Goal: Information Seeking & Learning: Learn about a topic

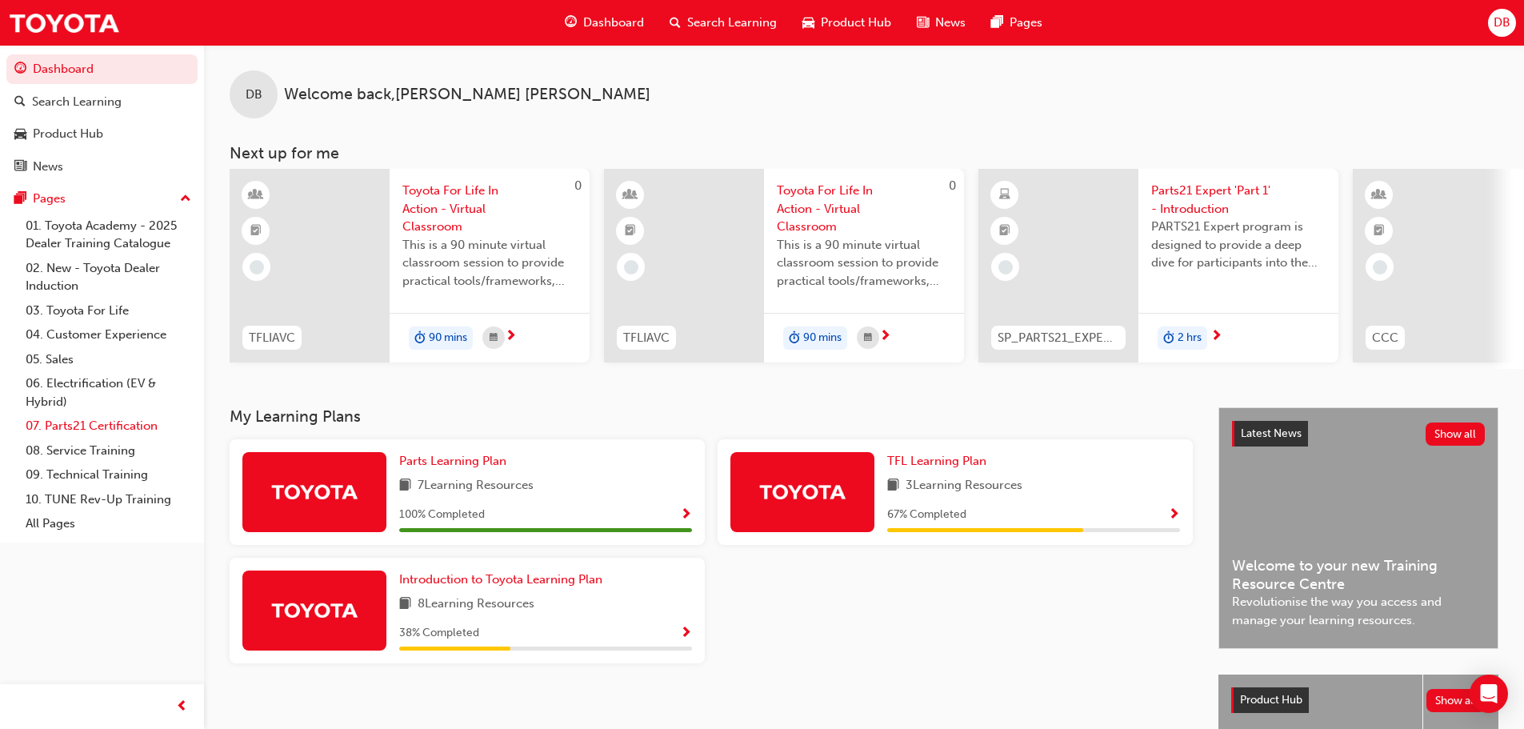
click at [72, 429] on link "07. Parts21 Certification" at bounding box center [108, 426] width 178 height 25
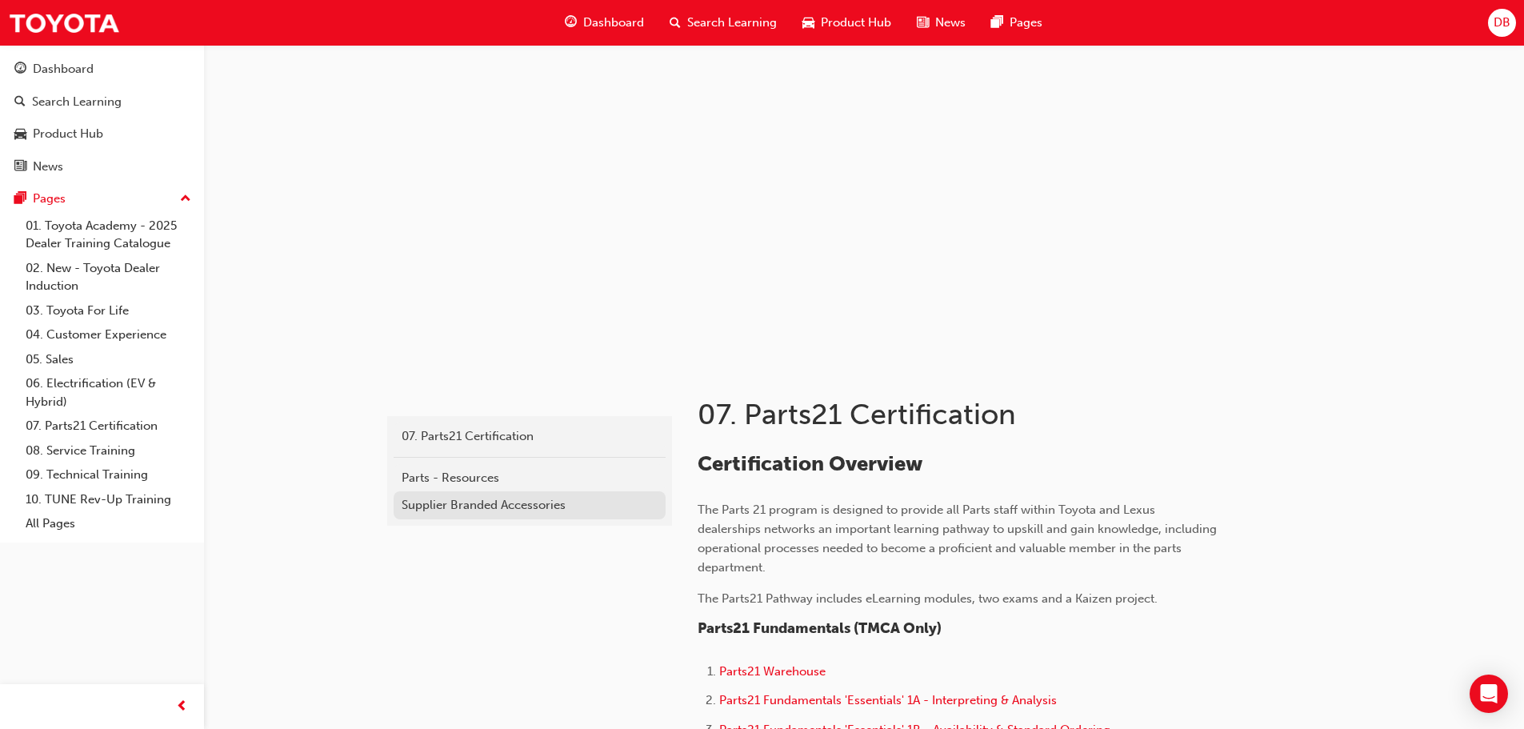
click at [482, 502] on div "Supplier Branded Accessories" at bounding box center [530, 505] width 256 height 18
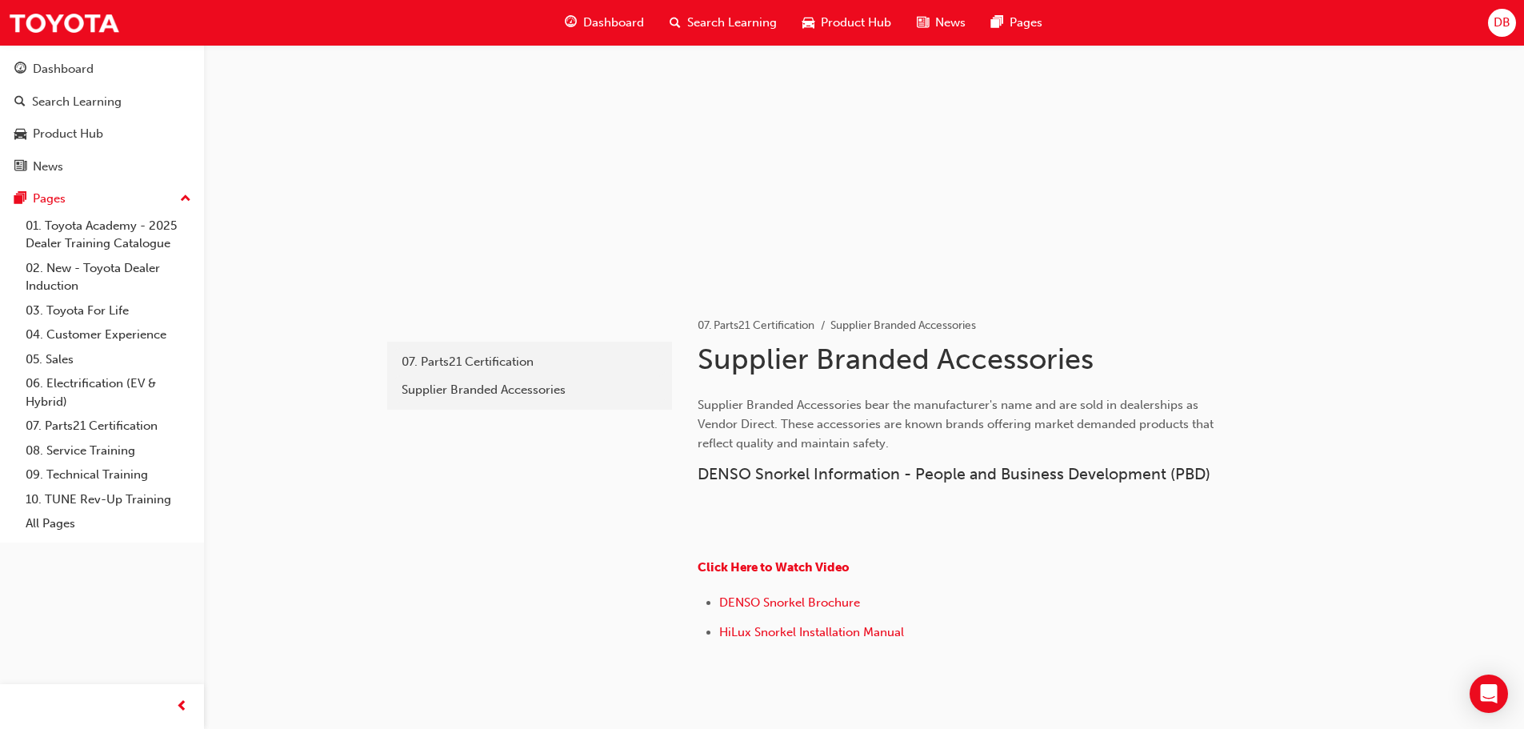
scroll to position [146, 0]
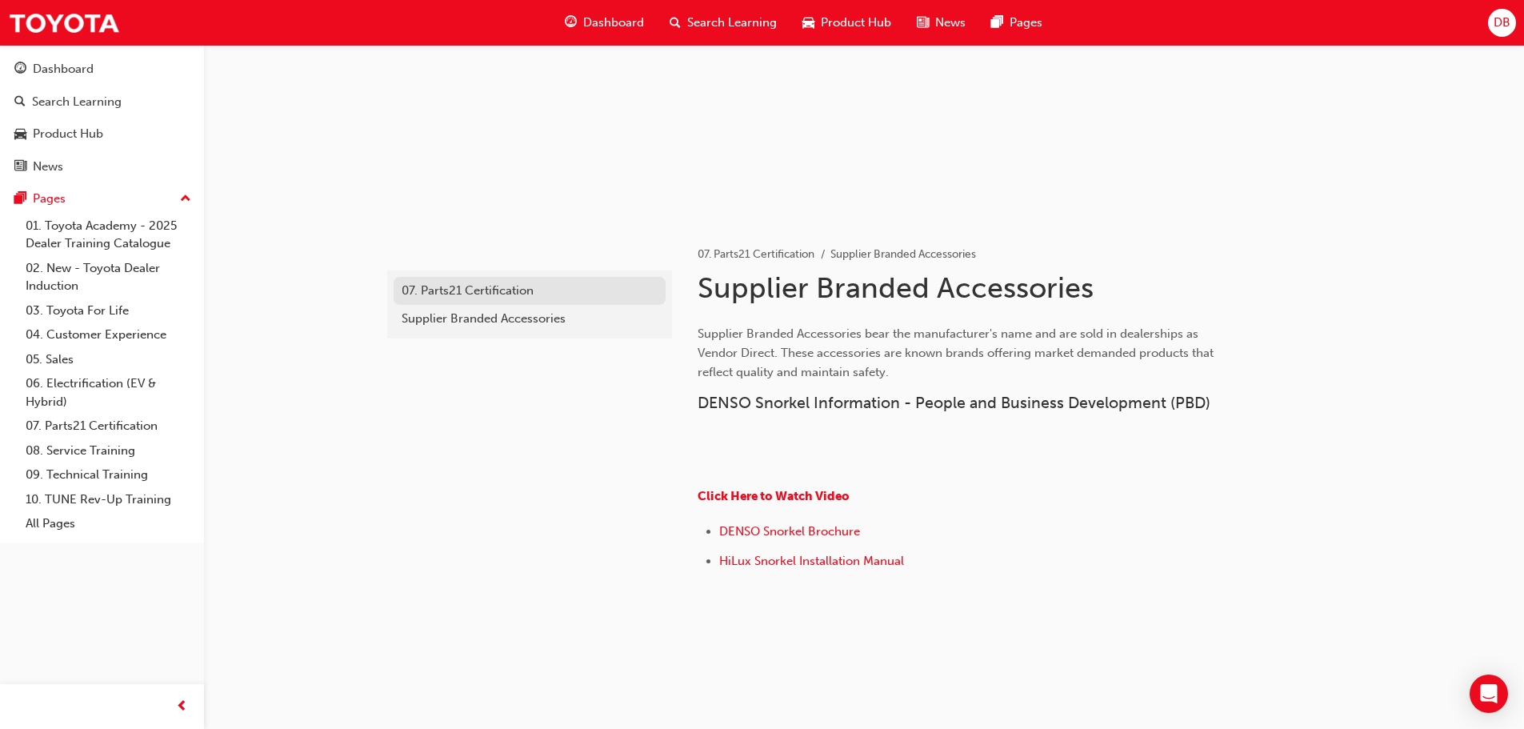
click at [470, 290] on div "07. Parts21 Certification" at bounding box center [530, 291] width 256 height 18
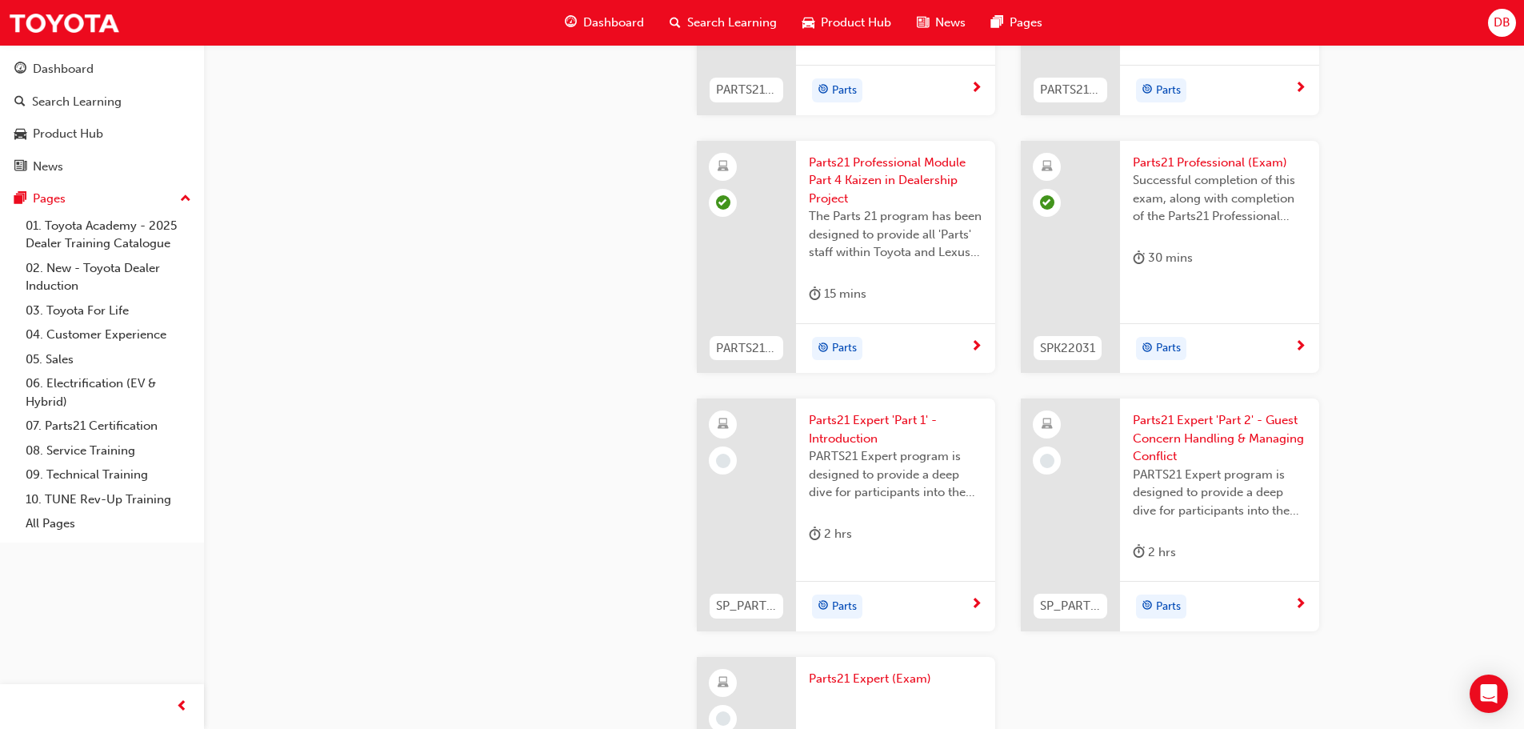
scroll to position [2871, 0]
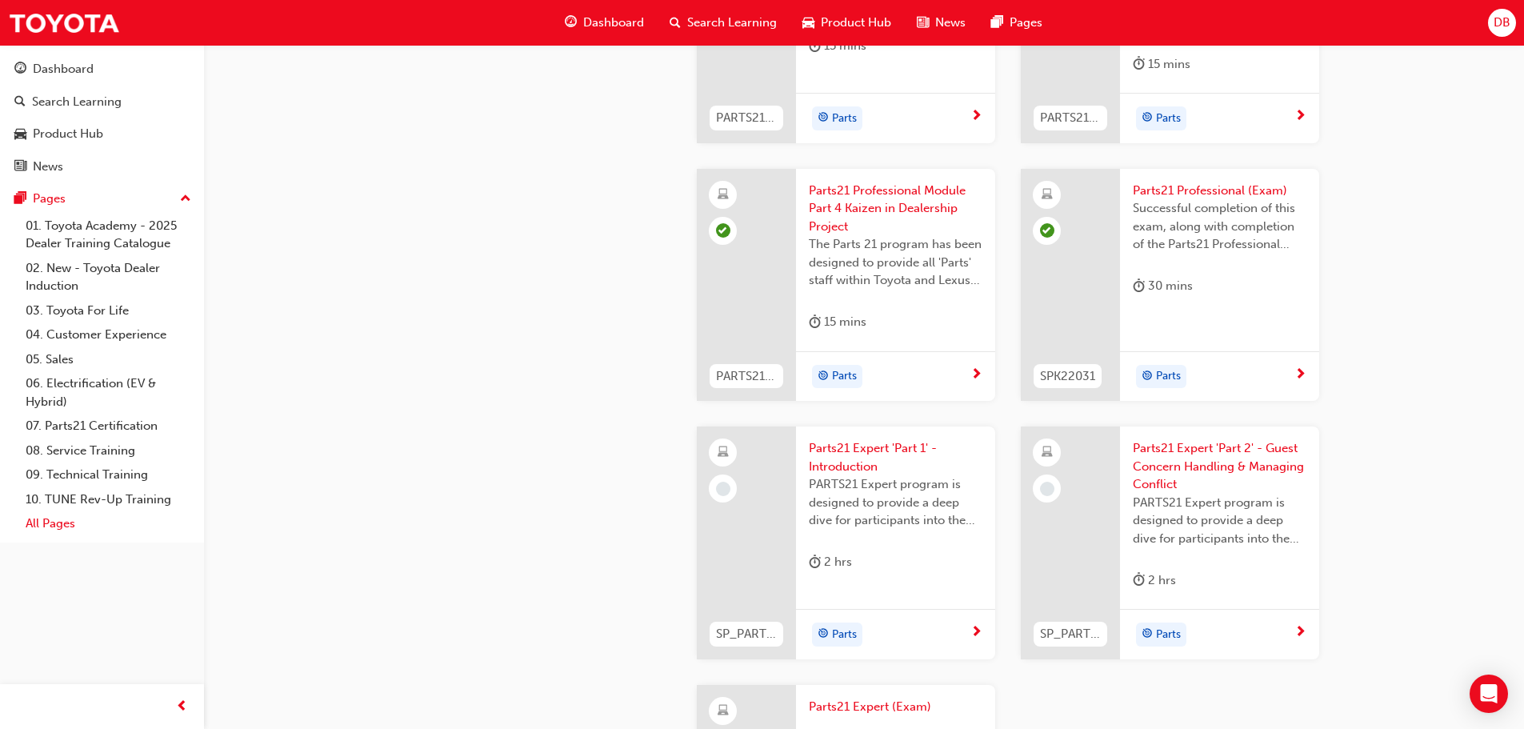
click at [60, 525] on link "All Pages" at bounding box center [108, 523] width 178 height 25
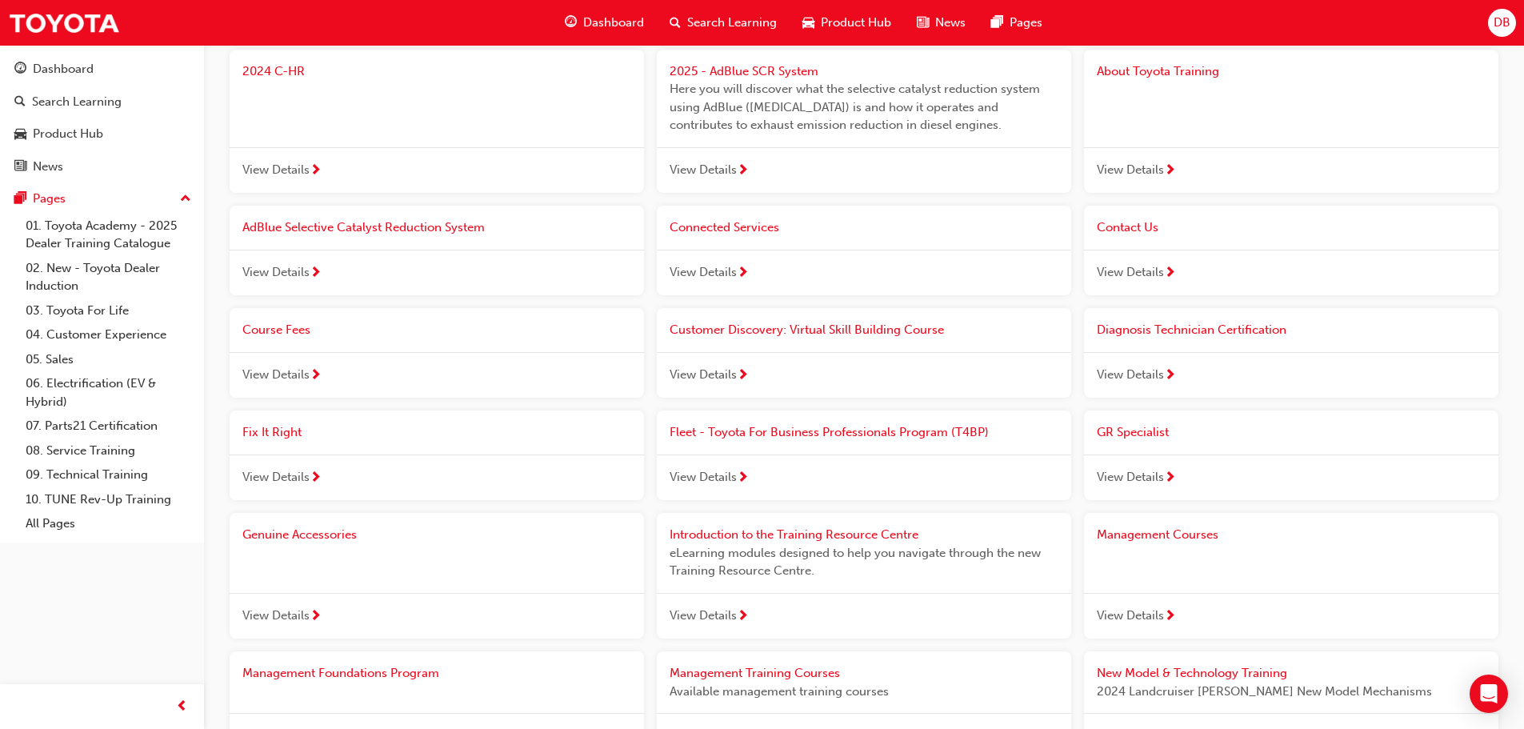
scroll to position [720, 0]
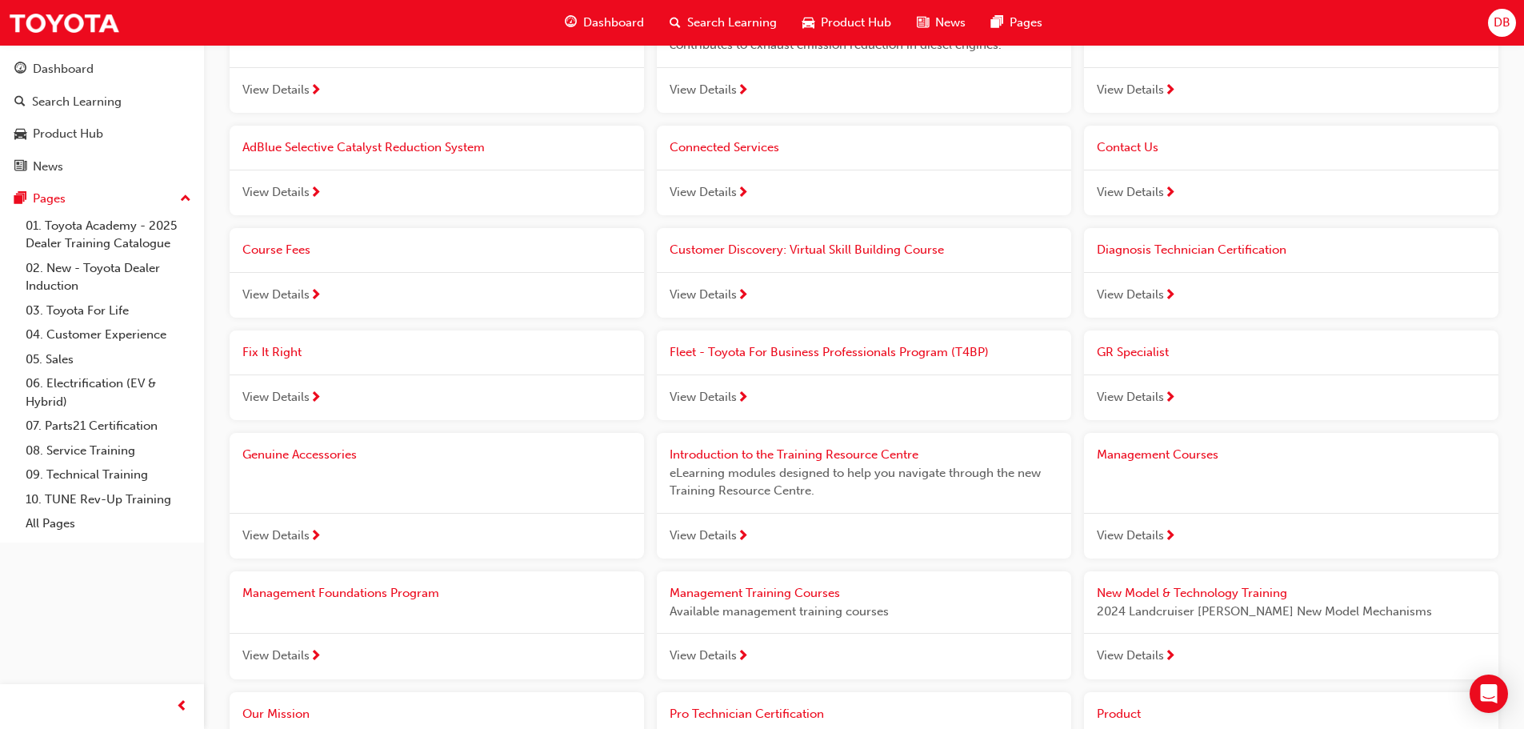
click at [1150, 541] on span "View Details" at bounding box center [1130, 536] width 67 height 18
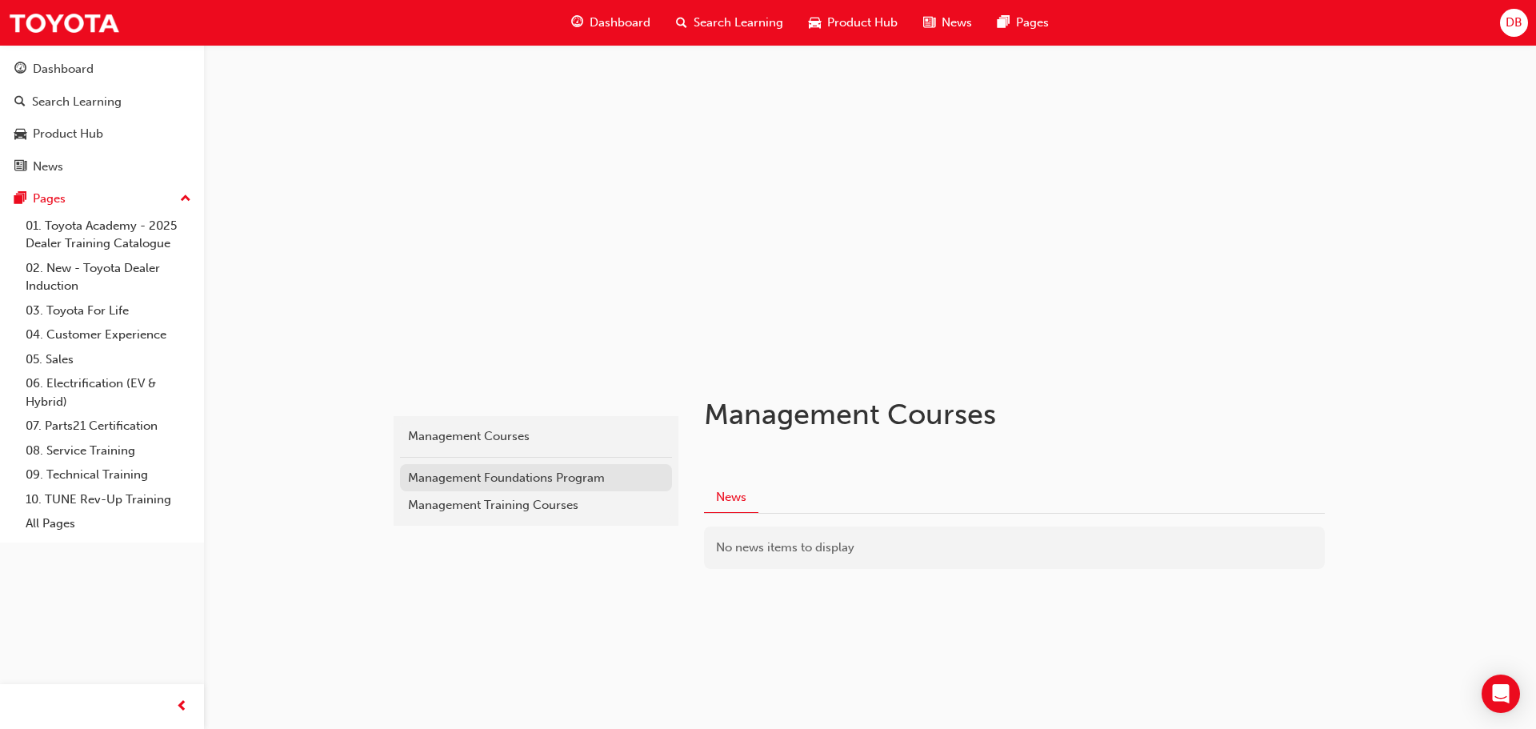
click at [491, 483] on div "Management Foundations Program" at bounding box center [536, 478] width 256 height 18
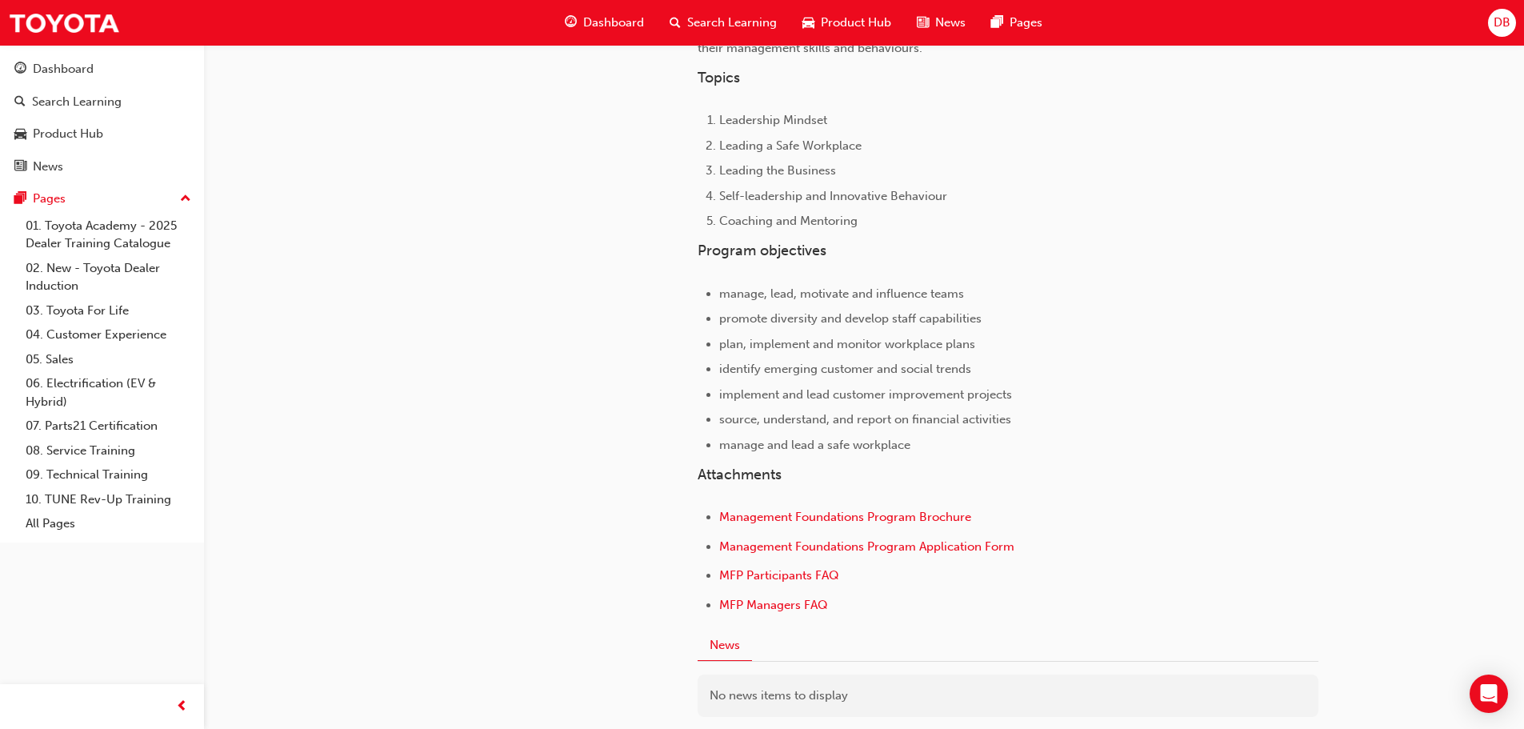
scroll to position [560, 0]
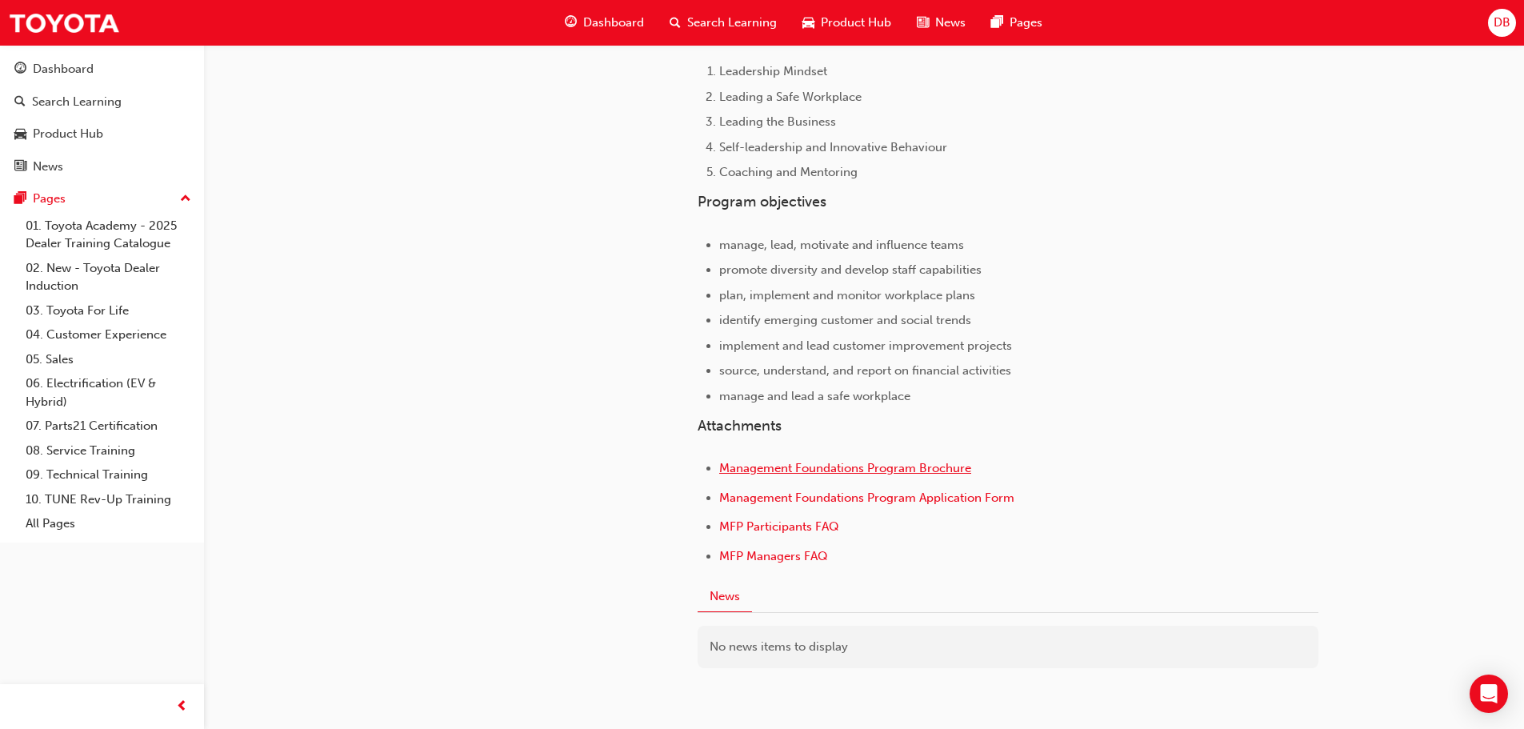
click at [814, 472] on span "Management Foundations Program Brochure" at bounding box center [845, 468] width 252 height 14
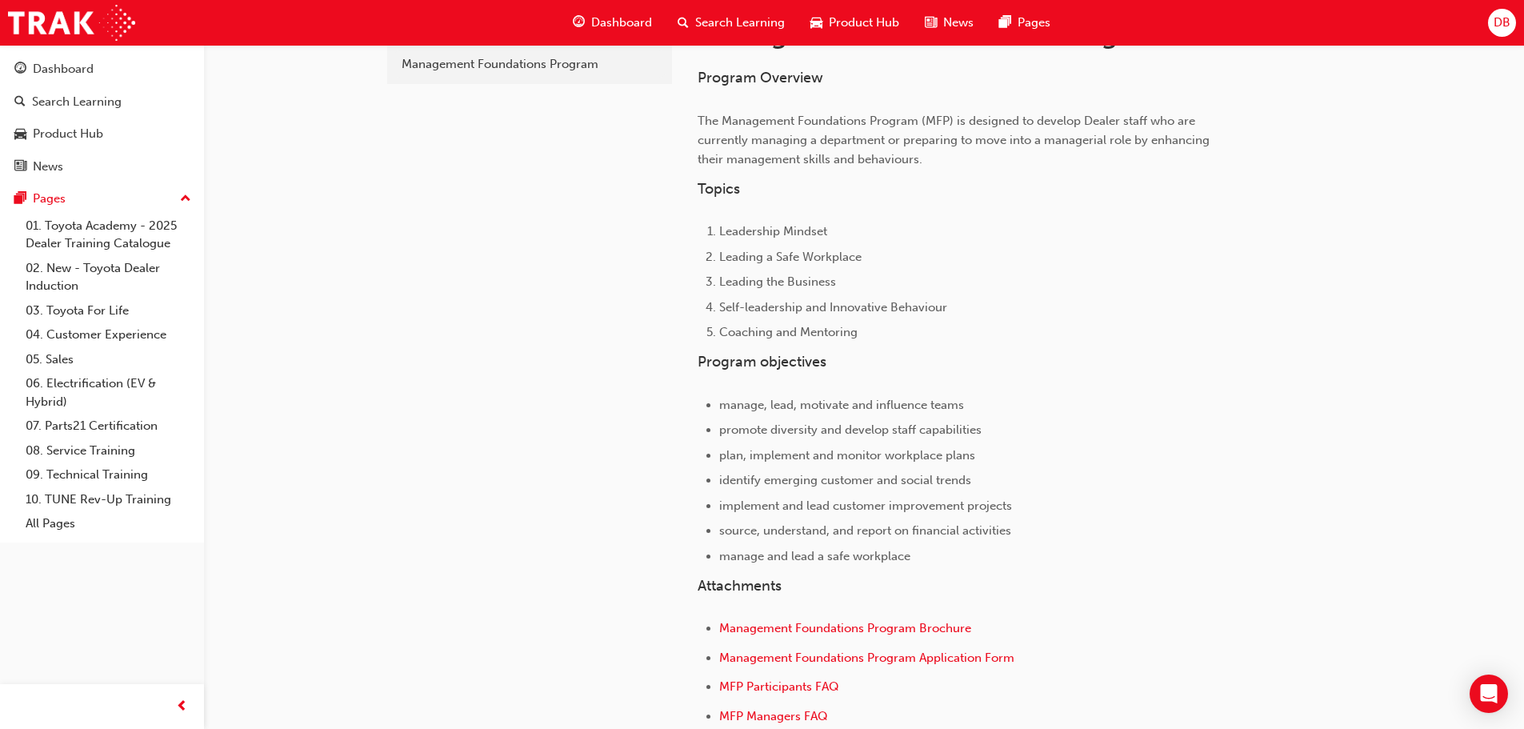
scroll to position [642, 0]
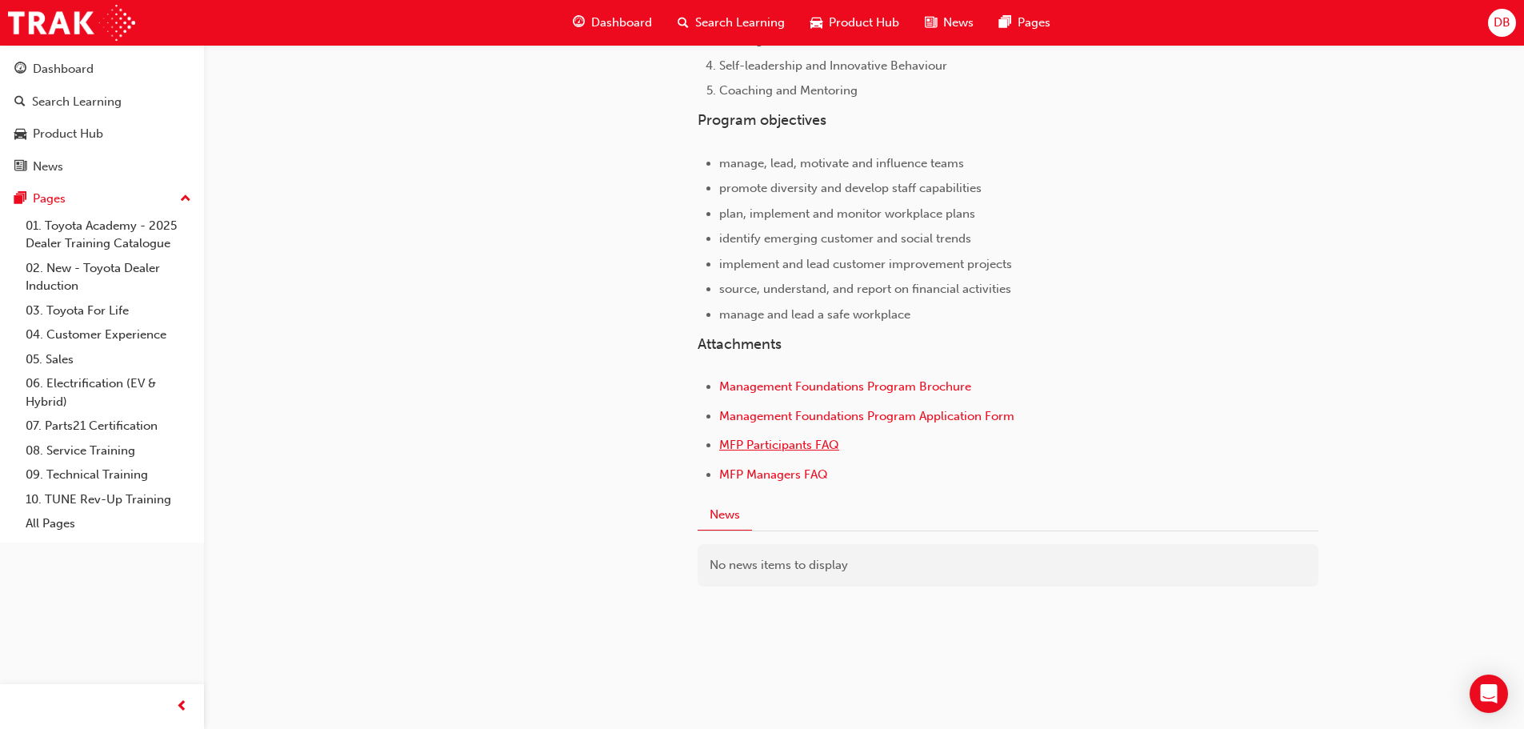
click at [779, 446] on span "MFP Participants FAQ" at bounding box center [779, 445] width 120 height 14
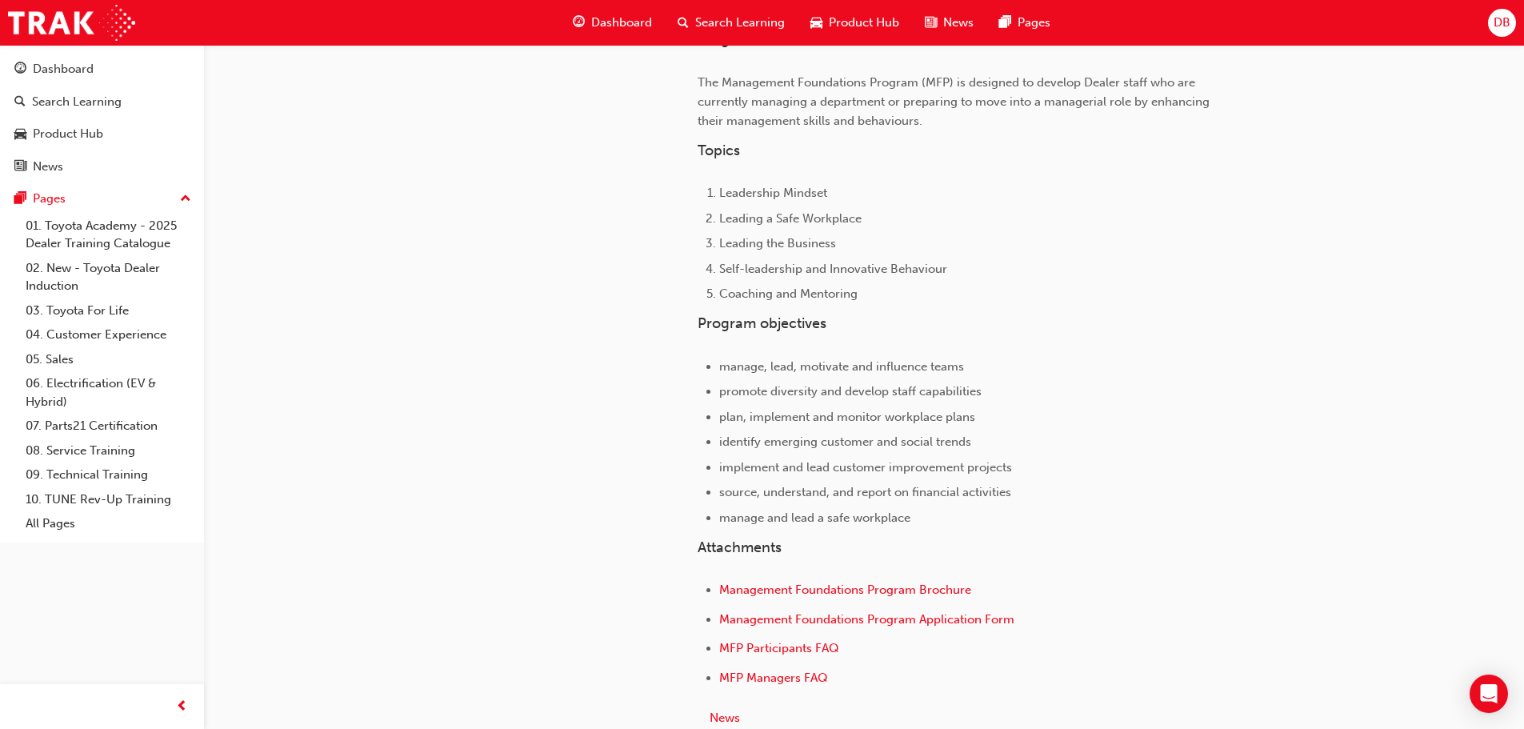
scroll to position [480, 0]
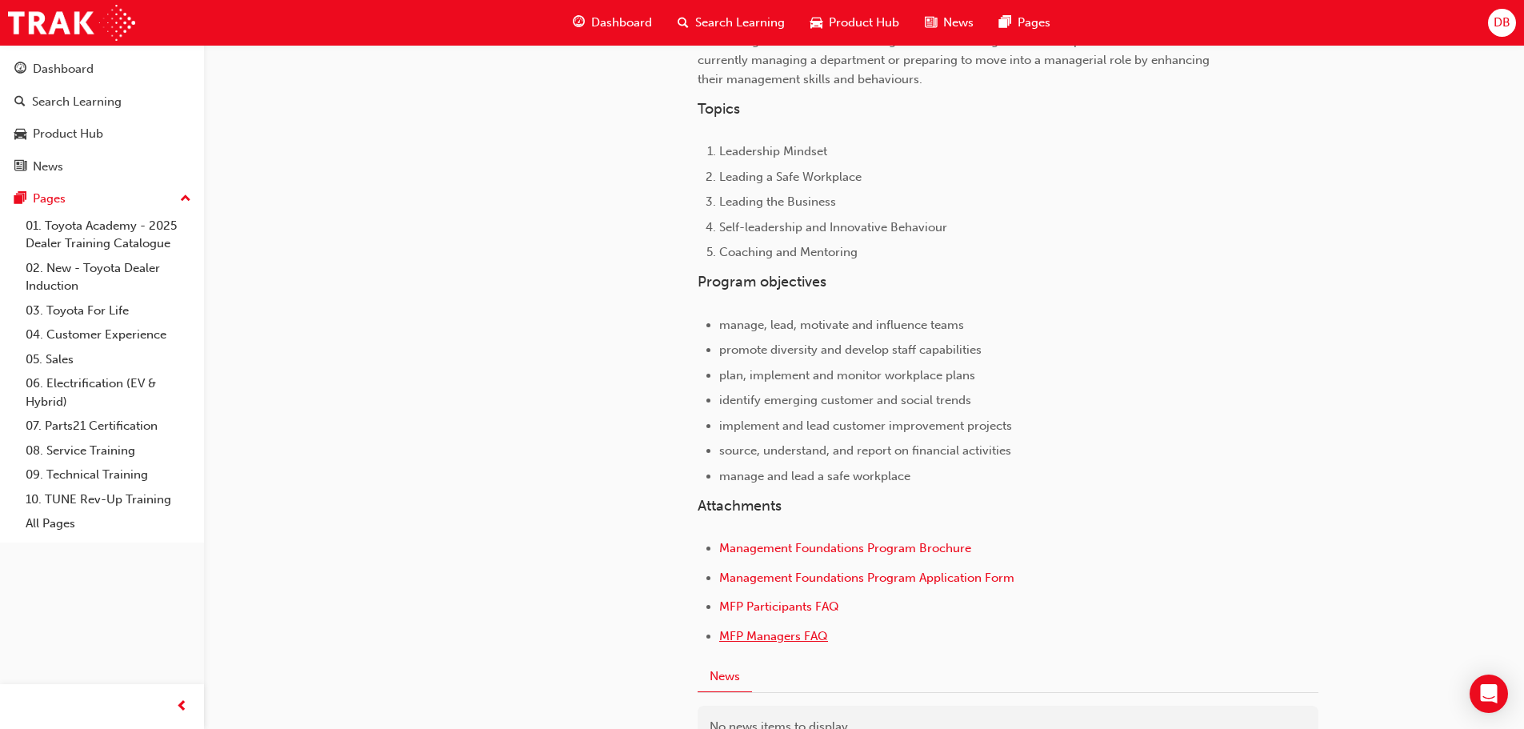
click at [787, 635] on span "MFP Managers FAQ" at bounding box center [773, 636] width 109 height 14
